Goal: Task Accomplishment & Management: Manage account settings

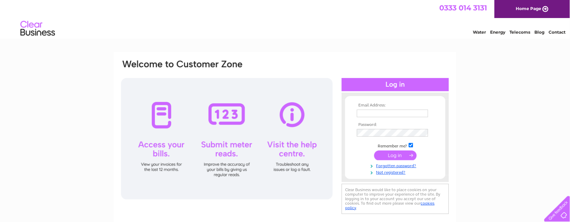
type input "[EMAIL_ADDRESS][DOMAIN_NAME]"
click at [392, 155] on input "submit" at bounding box center [395, 155] width 43 height 10
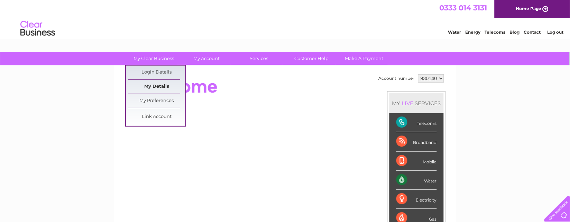
click at [154, 84] on link "My Details" at bounding box center [156, 87] width 57 height 14
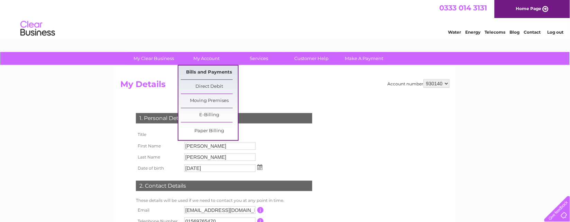
click at [199, 70] on link "Bills and Payments" at bounding box center [209, 72] width 57 height 14
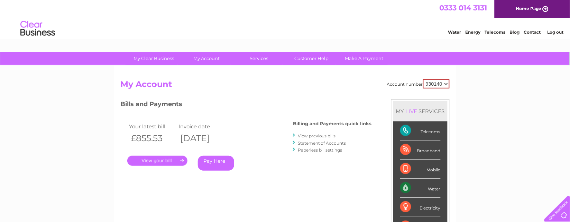
click at [431, 126] on div "Telecoms" at bounding box center [420, 130] width 40 height 19
click at [426, 85] on select "930140" at bounding box center [436, 83] width 27 height 9
click at [419, 91] on h2 "My Account" at bounding box center [284, 85] width 329 height 13
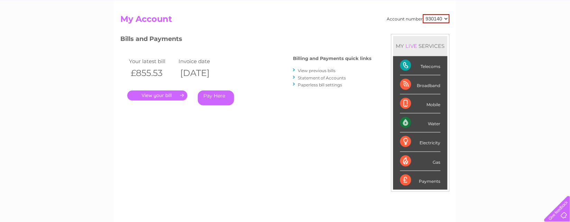
scroll to position [43, 0]
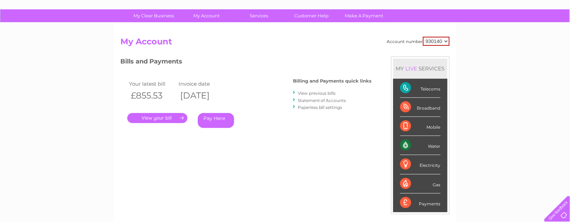
click at [146, 118] on link "." at bounding box center [157, 118] width 60 height 10
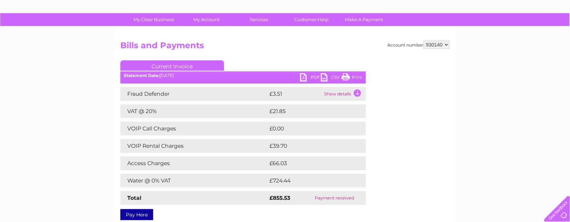
scroll to position [38, 0]
click at [305, 78] on link "PDF" at bounding box center [310, 78] width 21 height 10
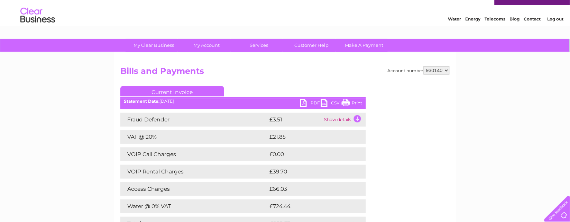
scroll to position [0, 0]
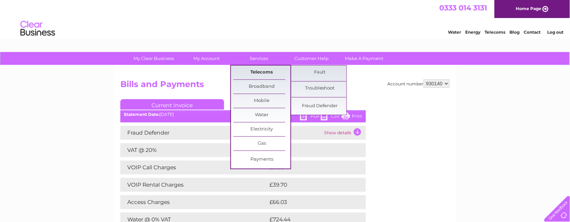
click at [265, 70] on link "Telecoms" at bounding box center [262, 72] width 57 height 14
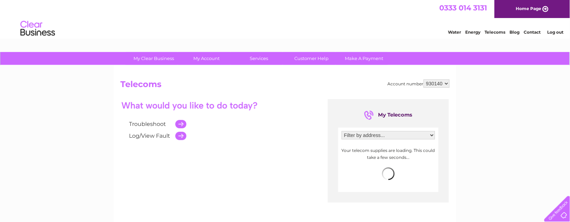
click at [383, 136] on select "Filter by address... [GEOGRAPHIC_DATA], [GEOGRAPHIC_DATA], [GEOGRAPHIC_DATA], […" at bounding box center [388, 135] width 93 height 8
click at [342, 131] on select "Filter by address... [GEOGRAPHIC_DATA], [GEOGRAPHIC_DATA], [GEOGRAPHIC_DATA], […" at bounding box center [388, 135] width 93 height 8
click at [307, 158] on div "Troubleshoot Log/View Fault My Telecoms Filter by address... [GEOGRAPHIC_DATA],…" at bounding box center [284, 166] width 329 height 135
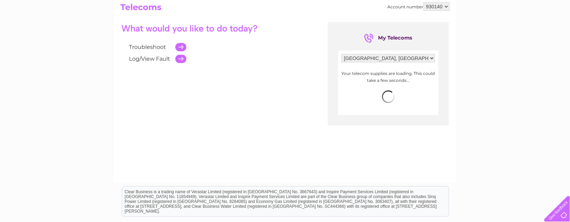
scroll to position [38, 0]
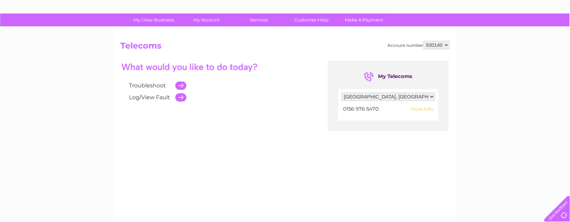
click at [408, 94] on select "Filter by address... [GEOGRAPHIC_DATA], [GEOGRAPHIC_DATA], [GEOGRAPHIC_DATA], […" at bounding box center [388, 96] width 93 height 8
select select "1773588"
click at [342, 92] on select "Filter by address... [GEOGRAPHIC_DATA], [GEOGRAPHIC_DATA], [GEOGRAPHIC_DATA], […" at bounding box center [388, 96] width 93 height 8
